Goal: Information Seeking & Learning: Learn about a topic

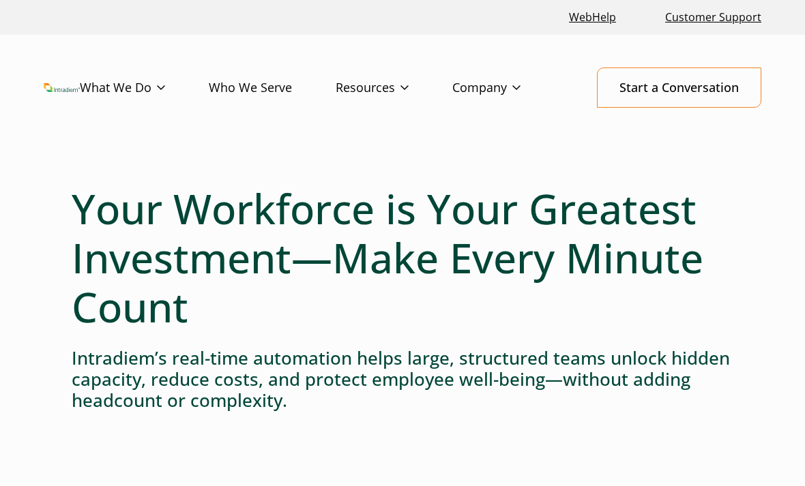
click at [0, 0] on link "Platform" at bounding box center [0, 0] width 0 height 0
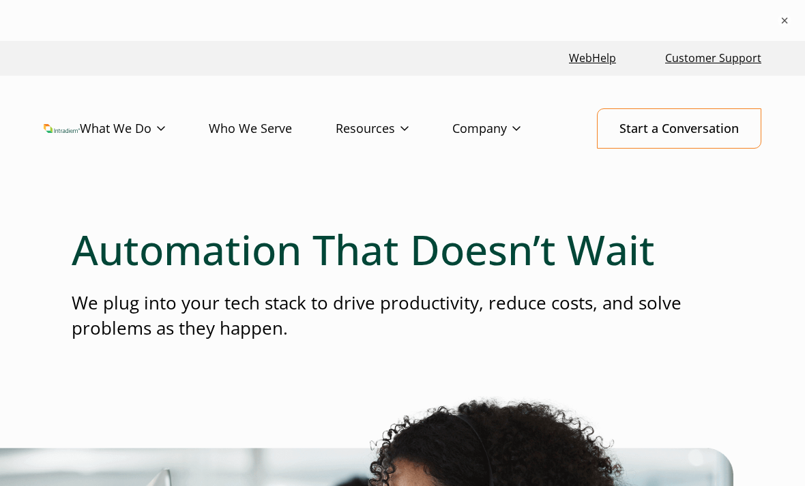
click at [87, 134] on link "What We Do" at bounding box center [144, 129] width 129 height 40
click at [286, 141] on link "Who We Serve" at bounding box center [272, 129] width 127 height 40
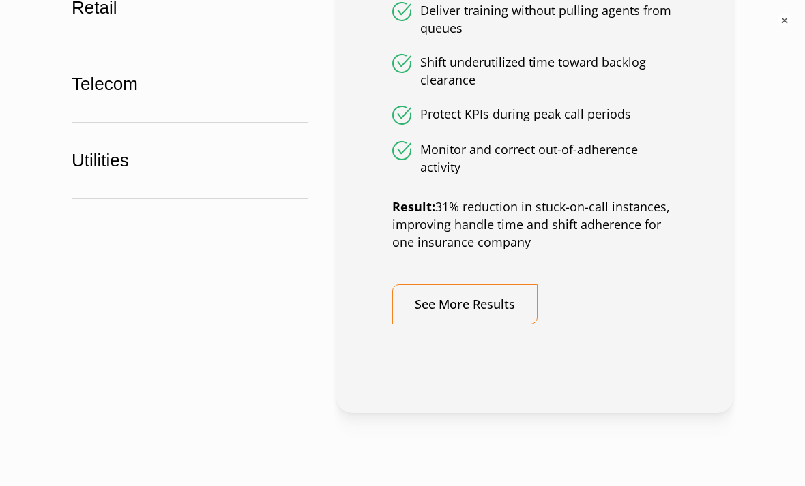
scroll to position [1217, 0]
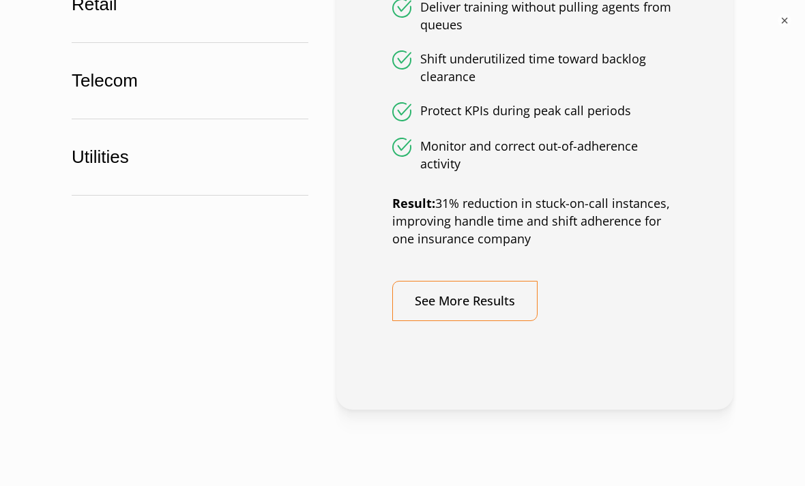
click at [508, 295] on link "See More Results" at bounding box center [464, 301] width 145 height 40
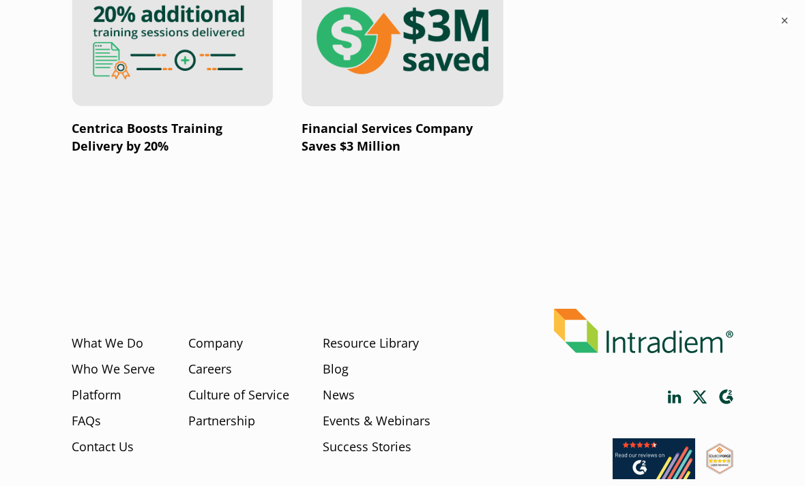
scroll to position [2738, 0]
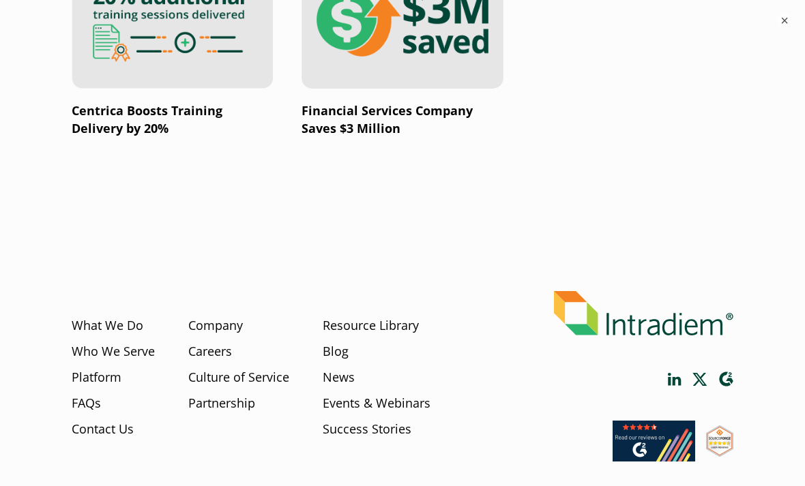
click at [100, 395] on link "FAQs" at bounding box center [86, 404] width 29 height 18
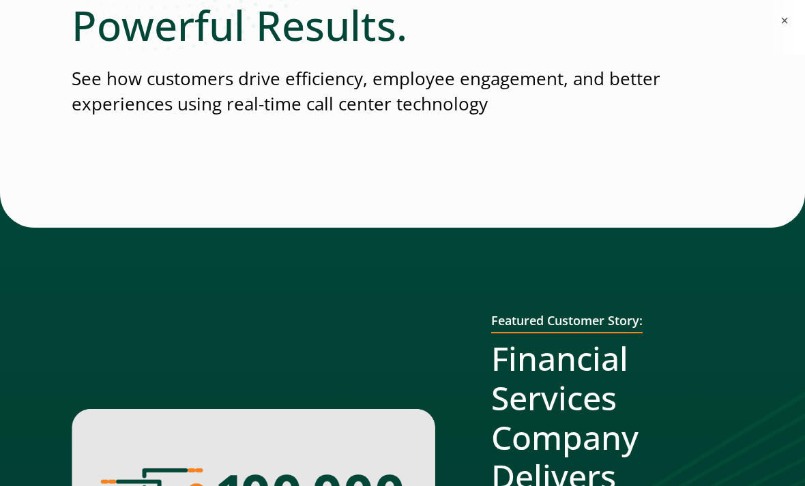
scroll to position [0, 0]
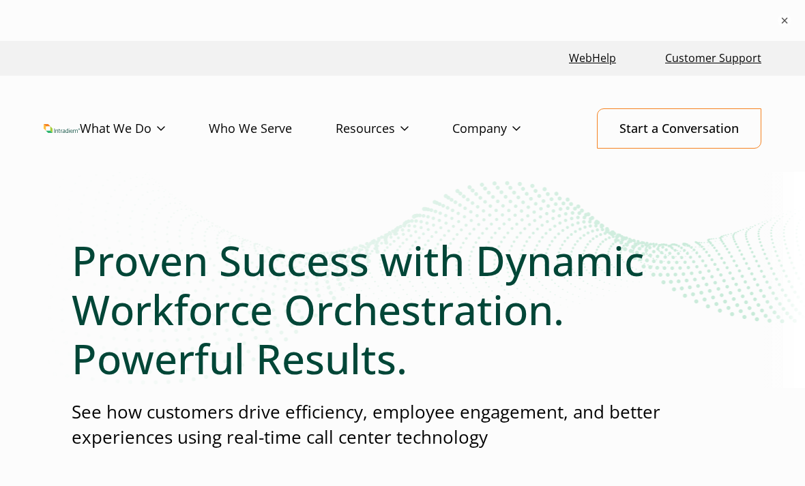
click at [0, 0] on link "Events & Webinars" at bounding box center [0, 0] width 0 height 0
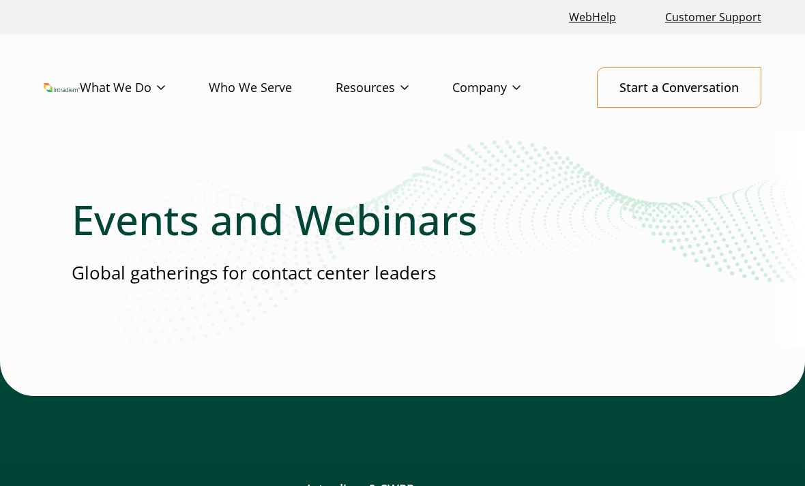
click at [0, 0] on link "Success Stories" at bounding box center [0, 0] width 0 height 0
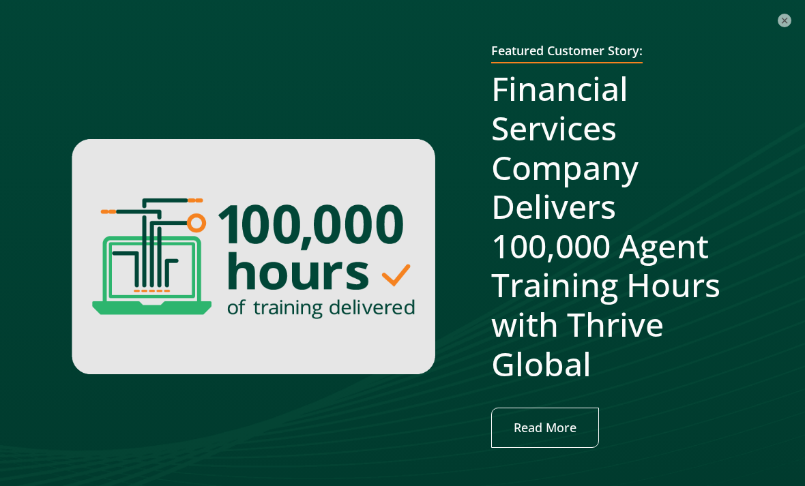
scroll to position [604, 0]
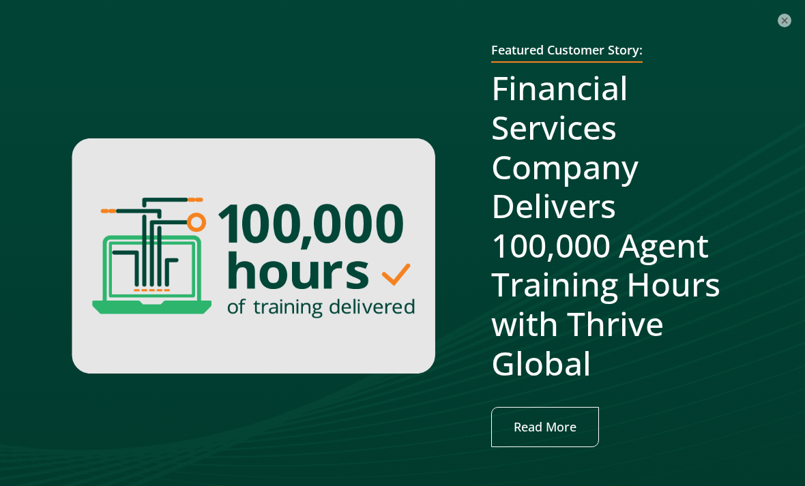
click at [551, 426] on link "Read More" at bounding box center [545, 427] width 108 height 40
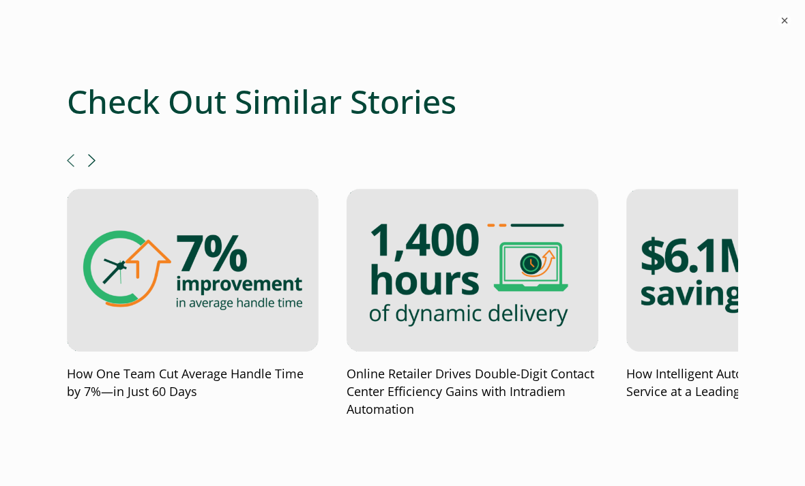
scroll to position [3726, 0]
